Goal: Information Seeking & Learning: Learn about a topic

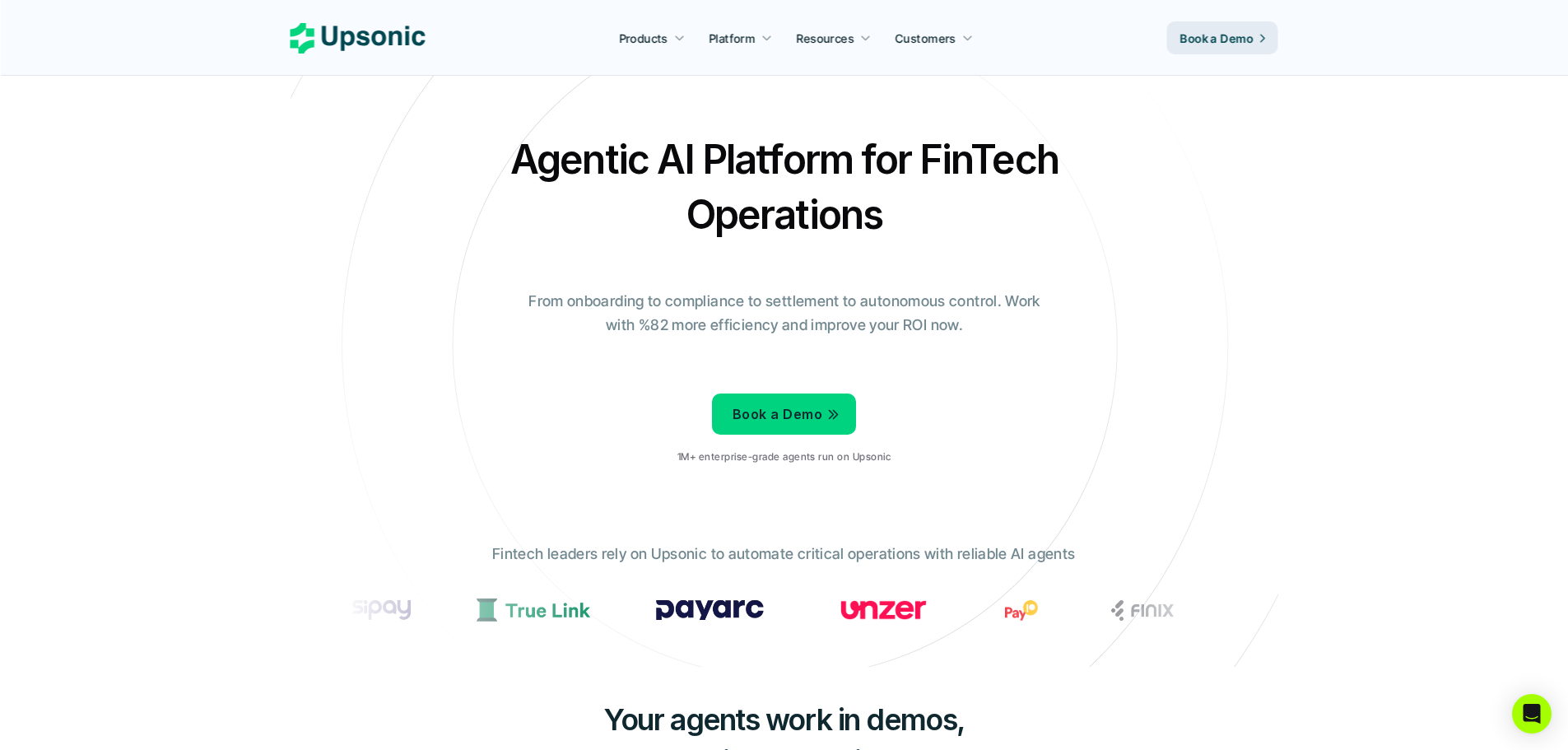
click at [367, 250] on div "Agentic AI Platform for FinTech Operations From onboarding to compliance to set…" at bounding box center [784, 305] width 963 height 346
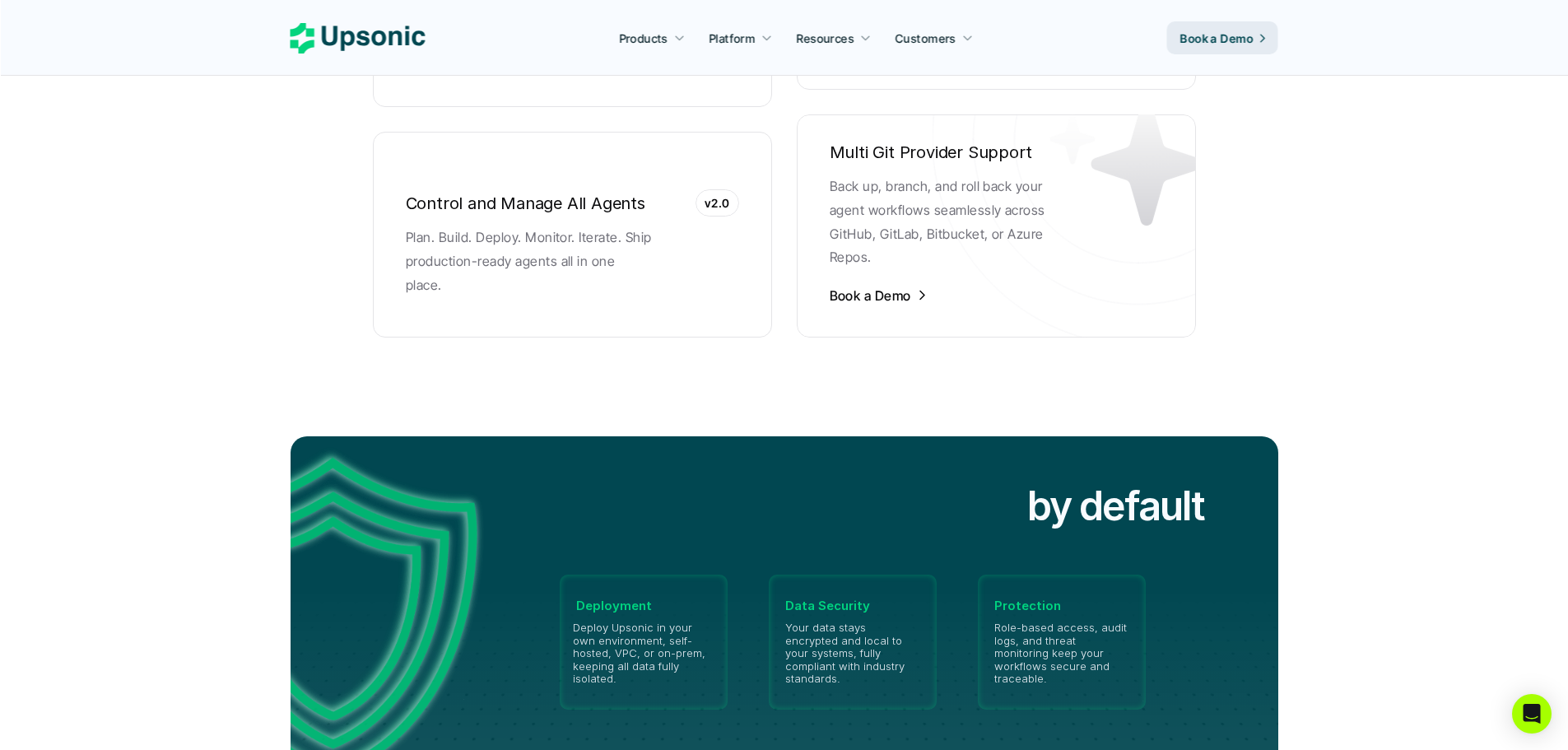
scroll to position [3539, 0]
